Goal: Find specific page/section: Find specific page/section

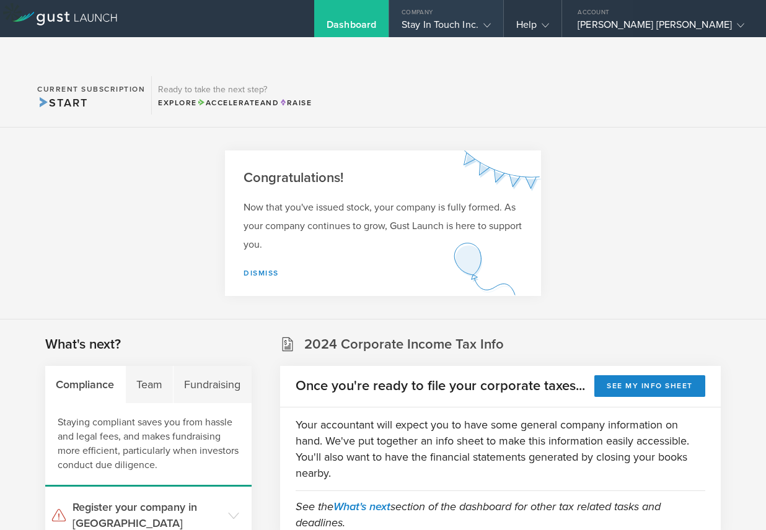
click at [491, 19] on gust-icon at bounding box center [484, 25] width 12 height 12
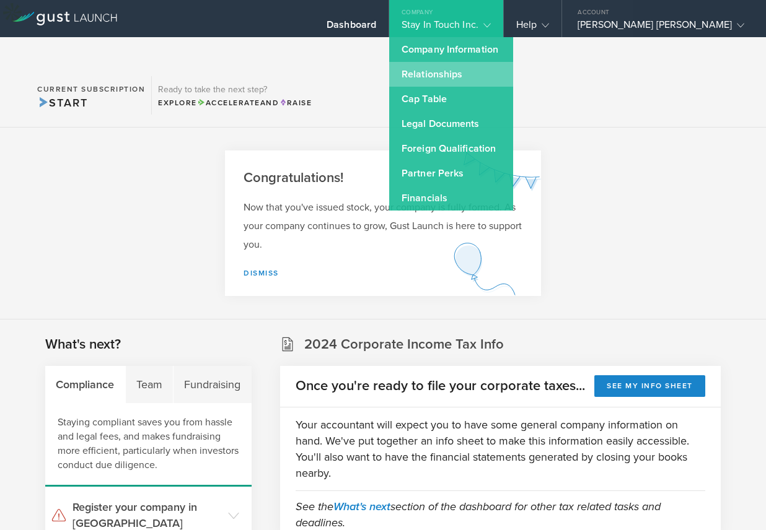
click at [493, 64] on link "Relationships" at bounding box center [451, 74] width 124 height 25
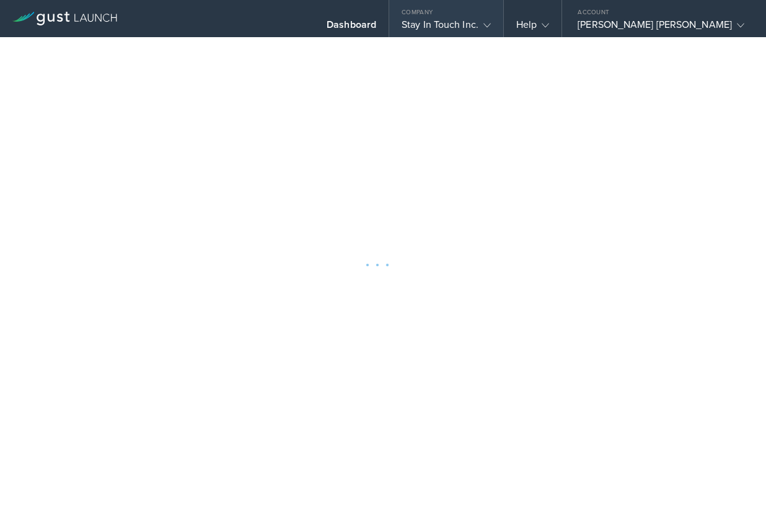
click at [491, 24] on div "Stay In Touch Inc." at bounding box center [445, 28] width 89 height 19
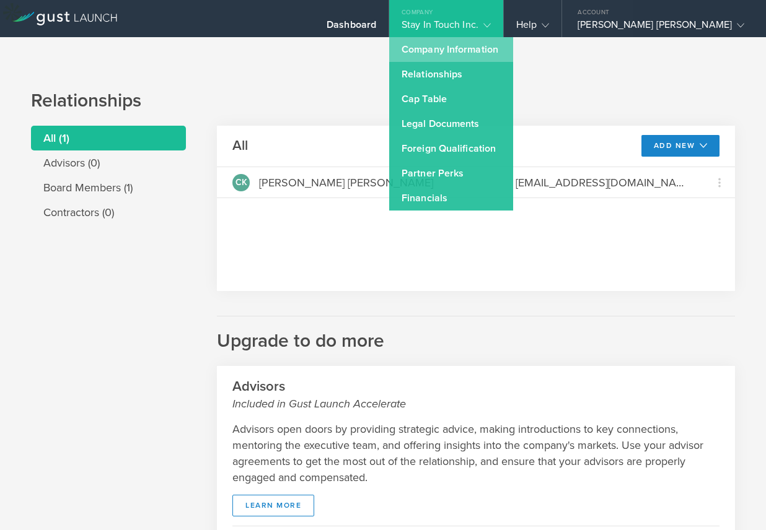
click at [498, 43] on link "Company Information" at bounding box center [451, 49] width 124 height 25
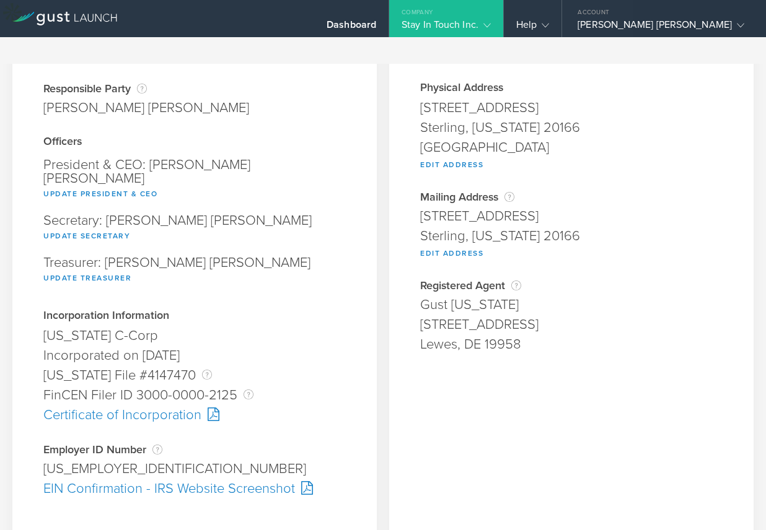
scroll to position [112, 0]
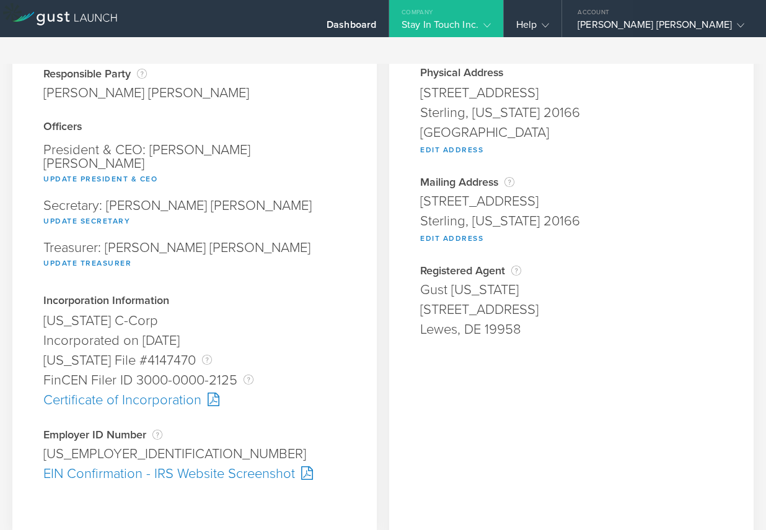
click at [219, 464] on div "EIN Confirmation - IRS Website Screenshot" at bounding box center [194, 474] width 302 height 20
